Goal: Information Seeking & Learning: Learn about a topic

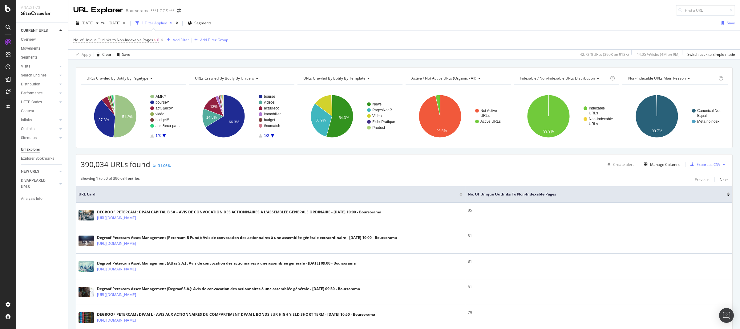
click at [30, 151] on div "Url Explorer" at bounding box center [30, 149] width 19 height 6
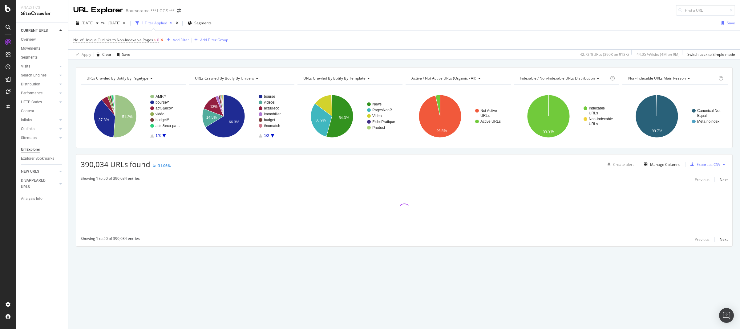
click at [164, 40] on icon at bounding box center [161, 40] width 5 height 6
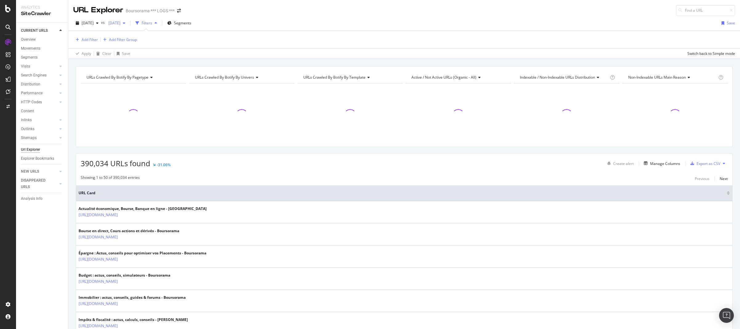
click at [120, 23] on span "[DATE]" at bounding box center [113, 22] width 14 height 5
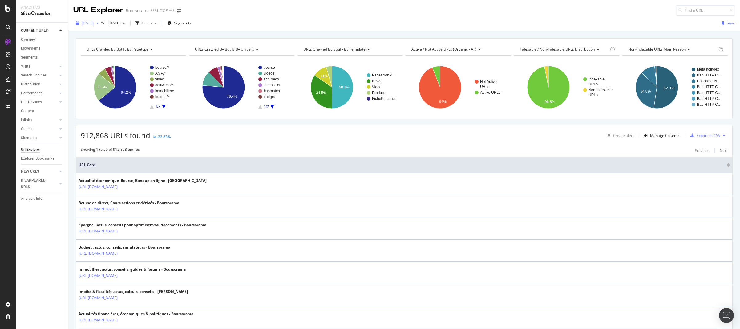
click at [99, 22] on icon "button" at bounding box center [97, 23] width 2 height 4
click at [125, 24] on icon "button" at bounding box center [124, 23] width 2 height 4
click at [138, 58] on div "[DATE]" at bounding box center [138, 57] width 41 height 6
click at [155, 23] on div "Filters" at bounding box center [149, 22] width 10 height 5
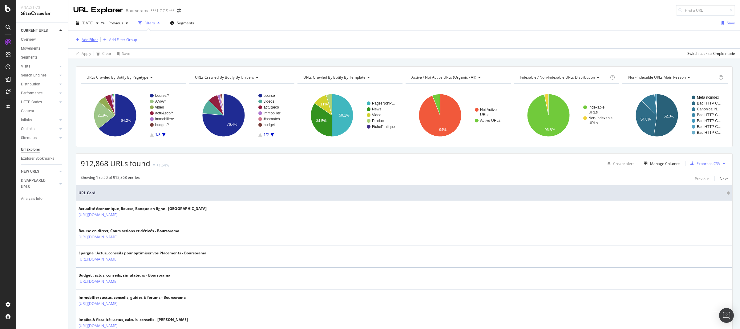
click at [91, 39] on div "Add Filter" at bounding box center [90, 39] width 16 height 5
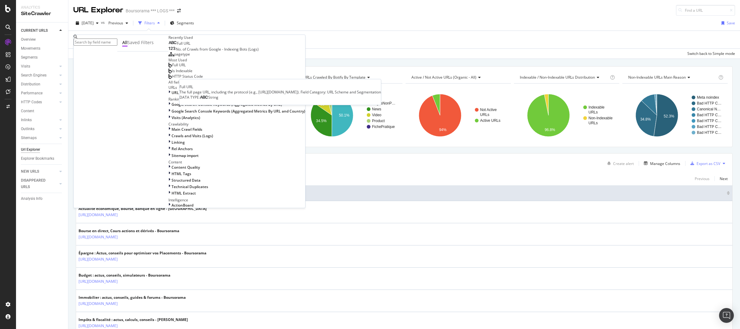
click at [177, 46] on span "Full URL" at bounding box center [184, 43] width 14 height 5
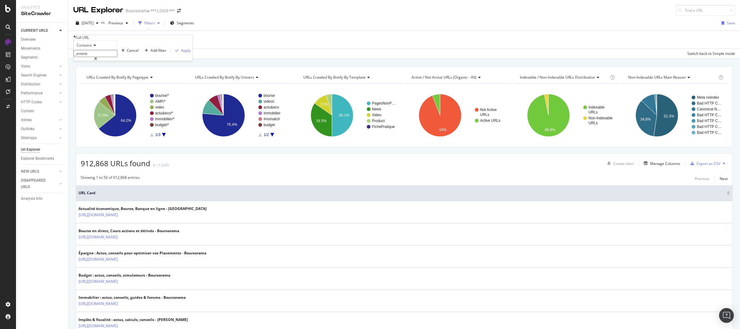
click at [92, 48] on span "Contains" at bounding box center [84, 45] width 15 height 5
click at [91, 95] on span "Contains" at bounding box center [82, 92] width 15 height 5
paste input "[DOMAIN_NAME]"
type input "[DOMAIN_NAME]"
click at [181, 53] on div "Apply" at bounding box center [186, 50] width 10 height 5
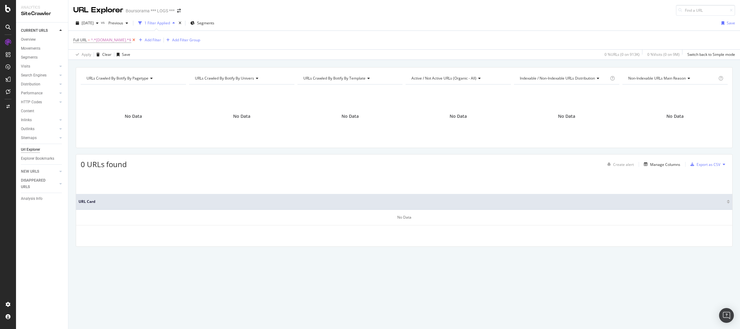
click at [136, 40] on icon at bounding box center [133, 40] width 5 height 6
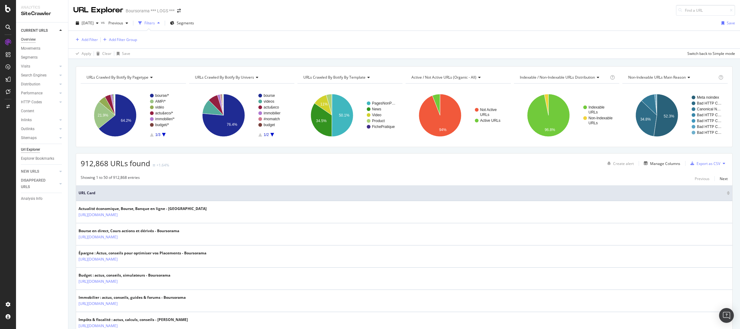
click at [30, 40] on div "Overview" at bounding box center [28, 39] width 15 height 6
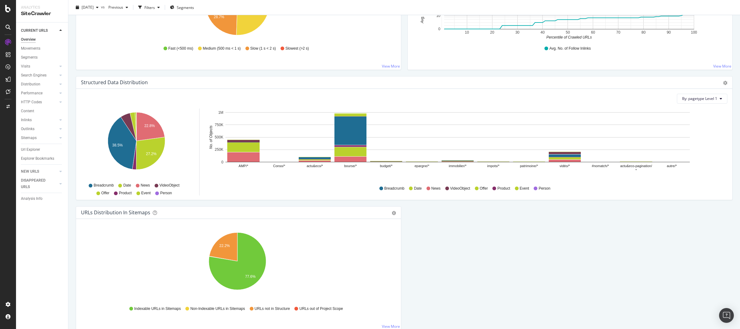
scroll to position [546, 0]
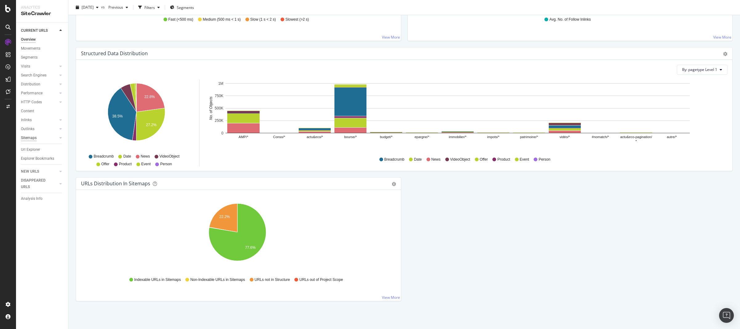
click at [30, 138] on div "Sitemaps" at bounding box center [29, 138] width 16 height 6
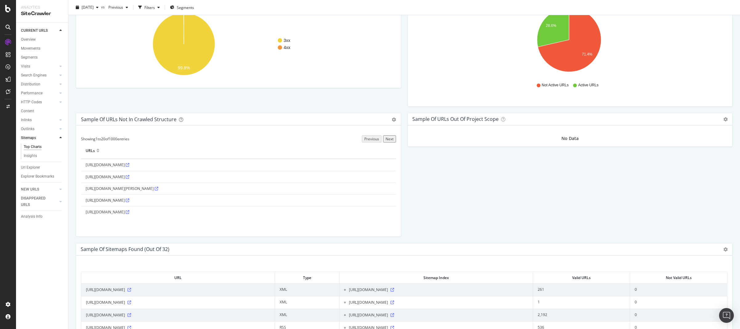
scroll to position [546, 0]
